Goal: Task Accomplishment & Management: Complete application form

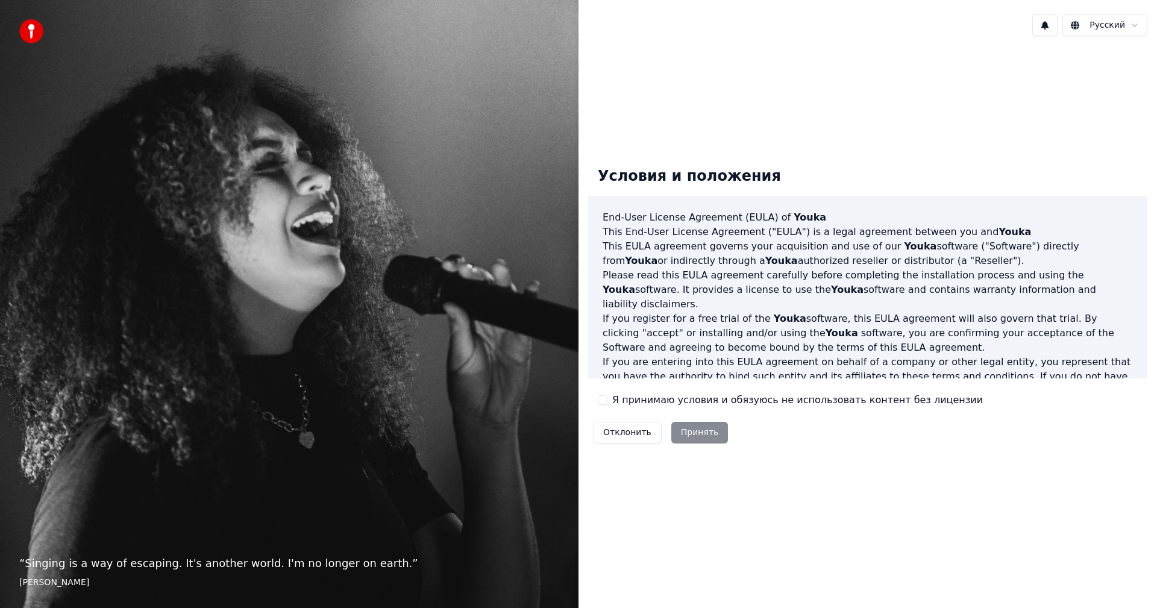
click at [700, 441] on div "Отклонить Принять" at bounding box center [660, 432] width 145 height 31
click at [602, 401] on button "Я принимаю условия и обязуюсь не использовать контент без лицензии" at bounding box center [603, 400] width 10 height 10
click at [680, 433] on button "Принять" at bounding box center [699, 433] width 57 height 22
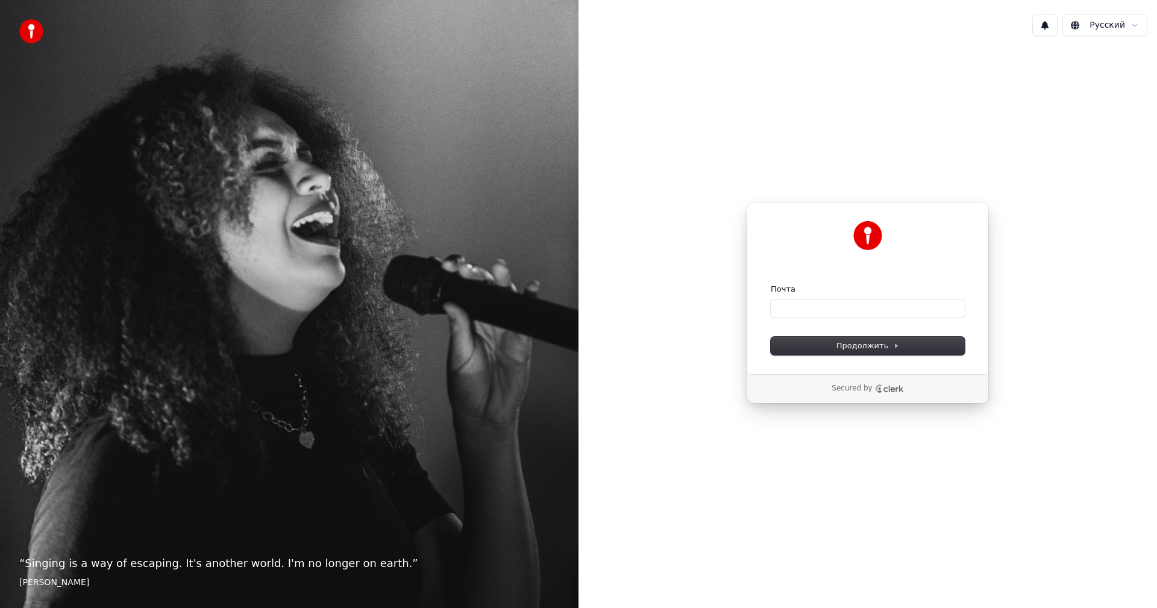
click at [680, 433] on div "Продолжить с помощью Google или Почта Продолжить Secured by" at bounding box center [868, 303] width 579 height 514
click at [819, 346] on button "Продолжить" at bounding box center [868, 346] width 194 height 18
click at [795, 348] on button "Продолжить" at bounding box center [868, 346] width 194 height 18
type input "**********"
